Goal: Transaction & Acquisition: Book appointment/travel/reservation

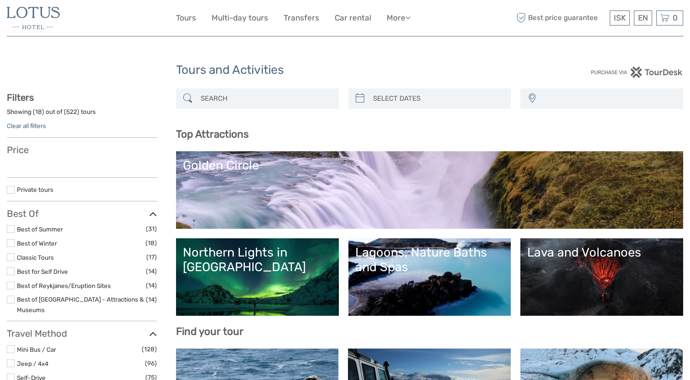
select select
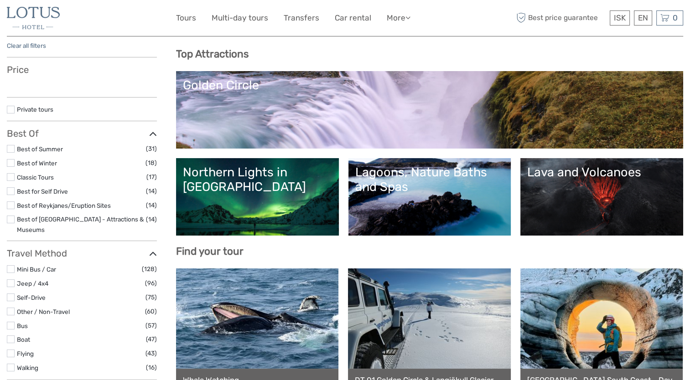
select select
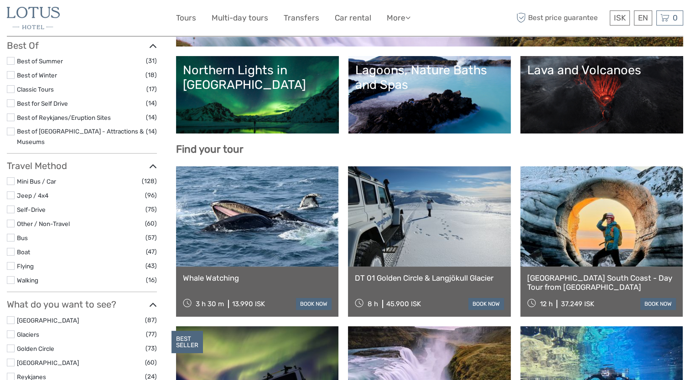
scroll to position [46, 0]
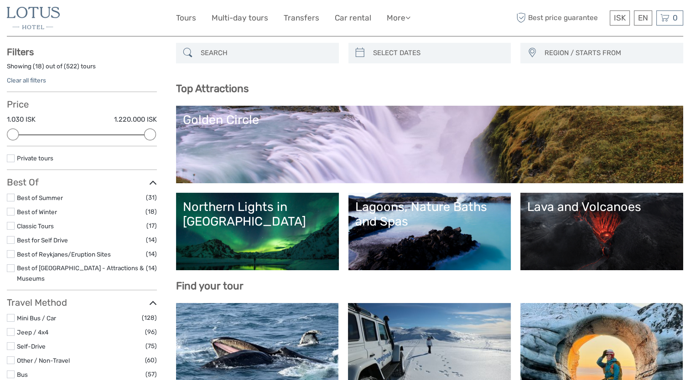
click at [593, 217] on link "Lava and Volcanoes" at bounding box center [601, 232] width 149 height 64
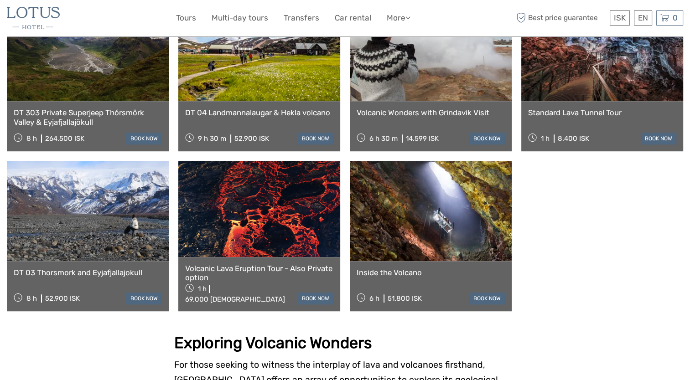
scroll to position [593, 0]
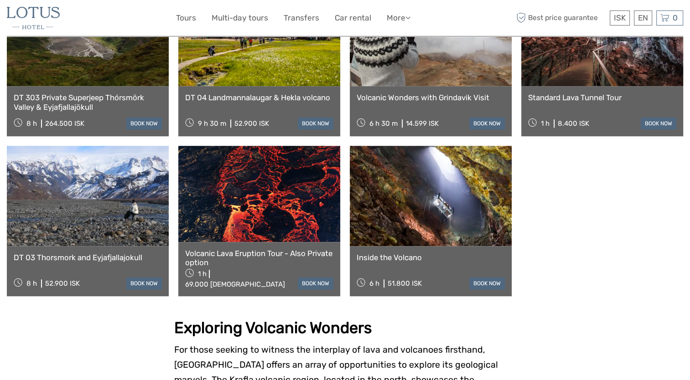
click at [267, 218] on link at bounding box center [259, 194] width 162 height 96
click at [278, 205] on link at bounding box center [259, 194] width 162 height 96
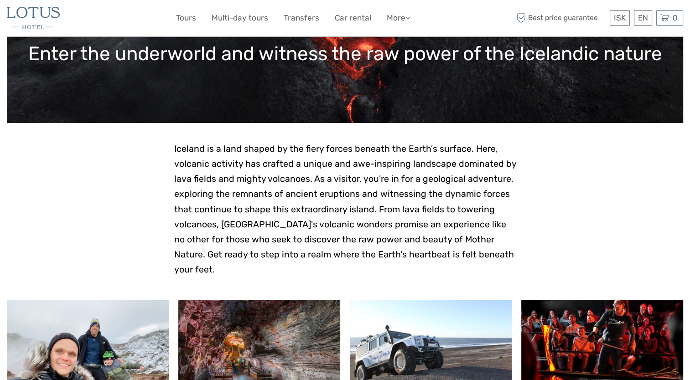
scroll to position [0, 0]
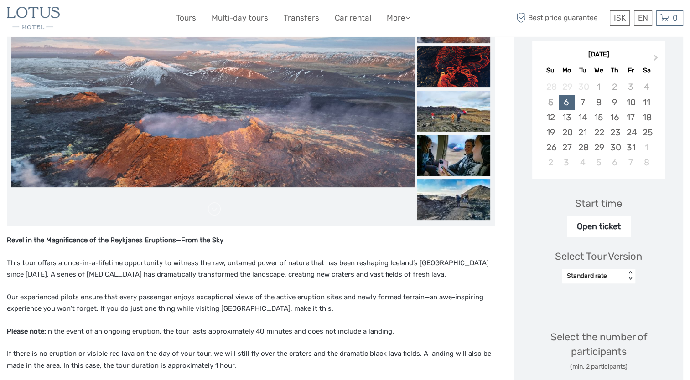
scroll to position [91, 0]
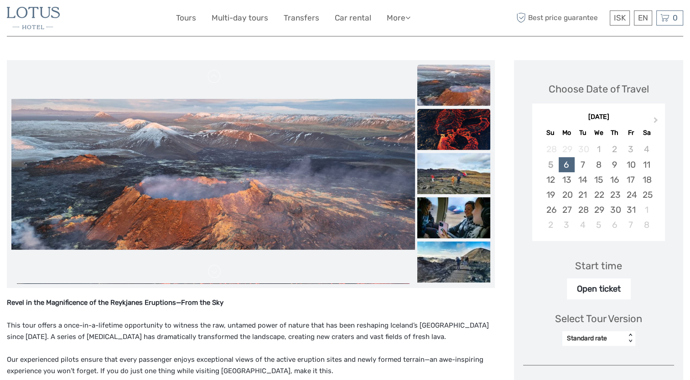
click at [450, 129] on img at bounding box center [453, 129] width 73 height 41
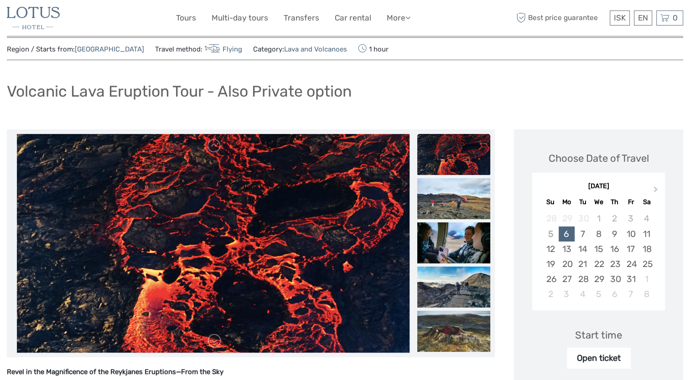
scroll to position [0, 0]
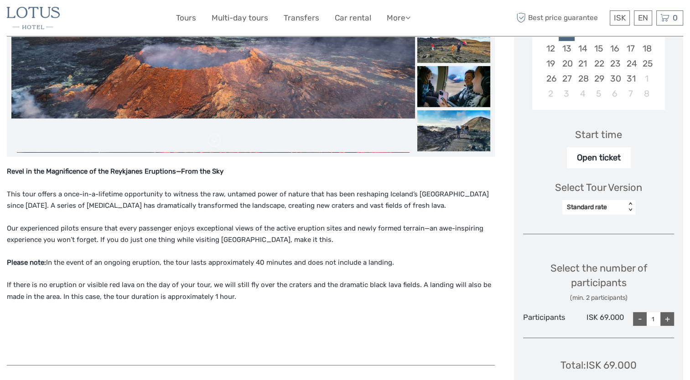
scroll to position [228, 0]
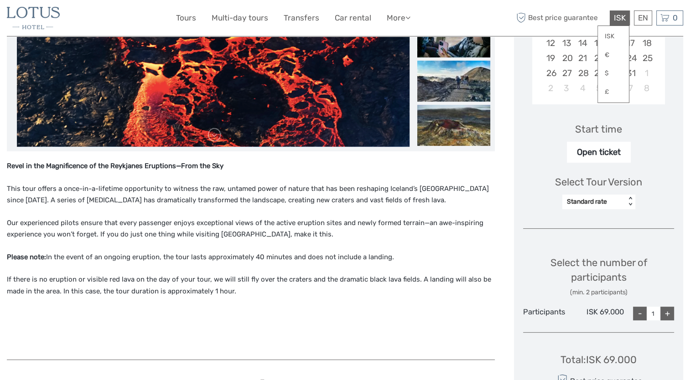
click at [617, 21] on span "ISK" at bounding box center [620, 17] width 12 height 9
click at [524, 167] on div "Select Tour Version Standard rate < >" at bounding box center [598, 188] width 151 height 51
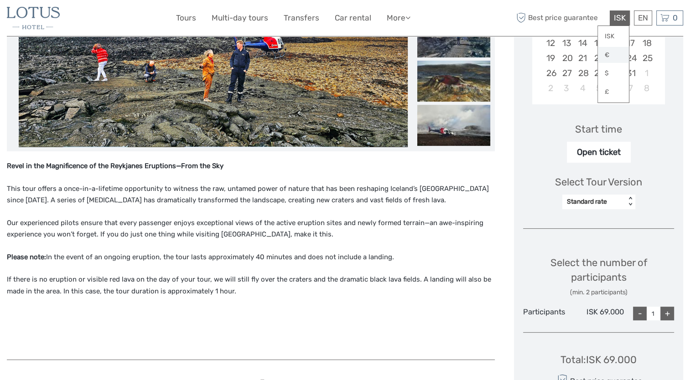
click at [613, 55] on link "€" at bounding box center [613, 55] width 31 height 16
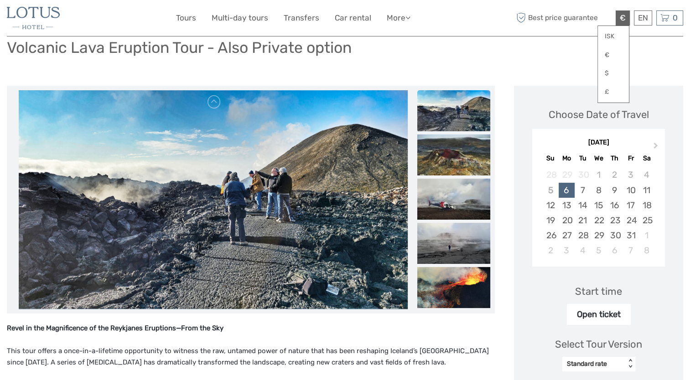
scroll to position [0, 0]
